Goal: Task Accomplishment & Management: Manage account settings

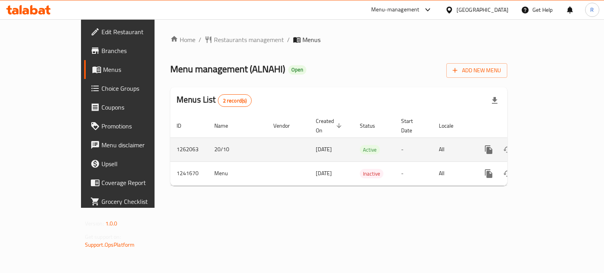
click at [550, 145] on icon "enhanced table" at bounding box center [545, 149] width 9 height 9
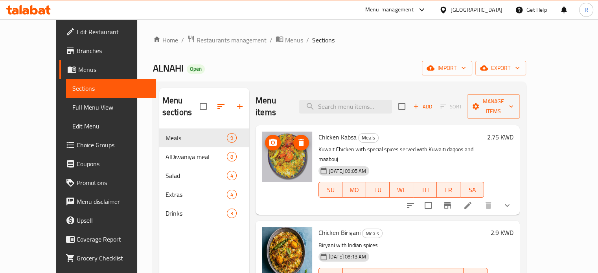
click at [280, 147] on img at bounding box center [287, 157] width 50 height 50
click at [269, 139] on icon "upload picture" at bounding box center [273, 142] width 8 height 7
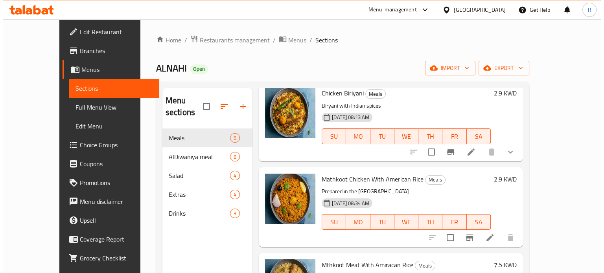
scroll to position [79, 0]
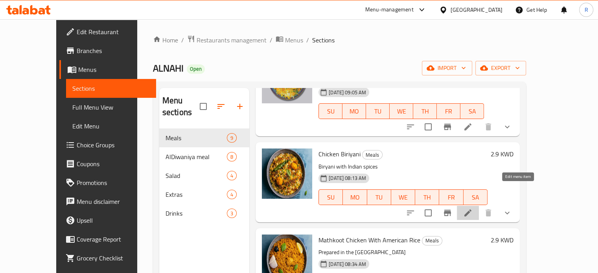
click at [471, 210] on icon at bounding box center [467, 213] width 7 height 7
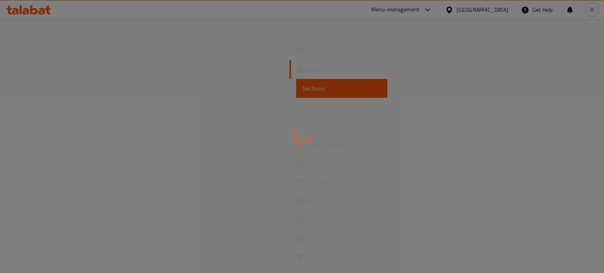
click at [179, 168] on div at bounding box center [302, 136] width 604 height 273
click at [33, 67] on div at bounding box center [302, 136] width 604 height 273
click at [36, 68] on div at bounding box center [302, 136] width 604 height 273
click at [461, 7] on div at bounding box center [302, 136] width 604 height 273
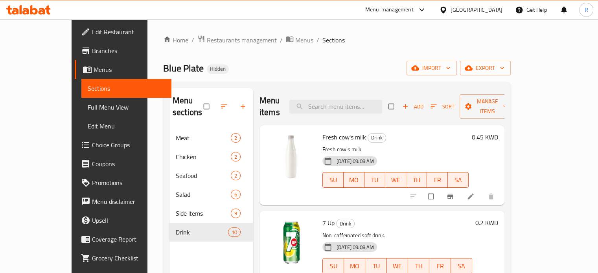
click at [207, 38] on span "Restaurants management" at bounding box center [242, 39] width 70 height 9
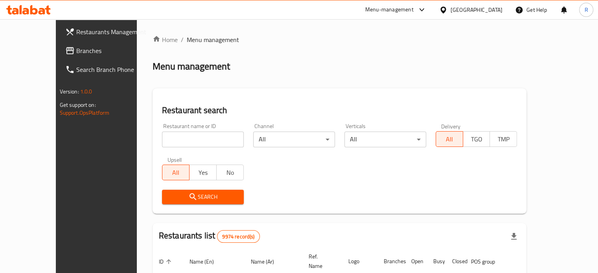
click at [179, 135] on input "search" at bounding box center [203, 140] width 82 height 16
type input "جدر و"
click button "Search" at bounding box center [203, 197] width 82 height 15
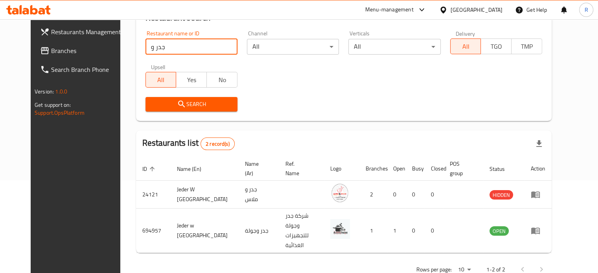
scroll to position [98, 0]
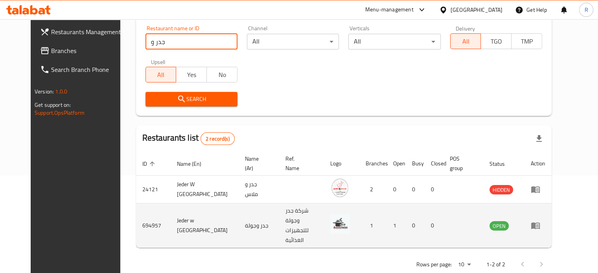
click at [171, 219] on td "Jeder w Choola" at bounding box center [205, 226] width 68 height 44
click at [171, 218] on td "Jeder w Choola" at bounding box center [205, 226] width 68 height 44
click at [171, 217] on td "Jeder w Choola" at bounding box center [205, 226] width 68 height 44
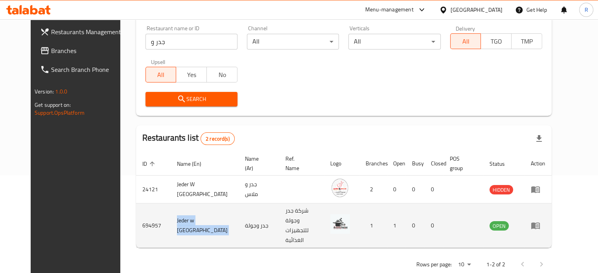
click at [171, 217] on td "Jeder w Choola" at bounding box center [205, 226] width 68 height 44
copy td "Jeder w Choola"
